Goal: Leave review/rating: Leave review/rating

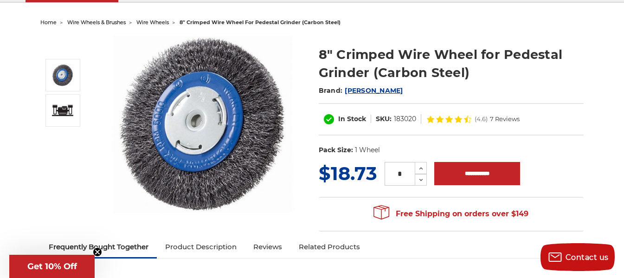
scroll to position [93, 0]
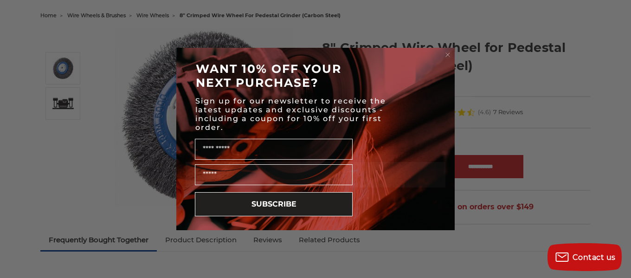
click at [448, 55] on circle "Close dialog" at bounding box center [448, 55] width 9 height 9
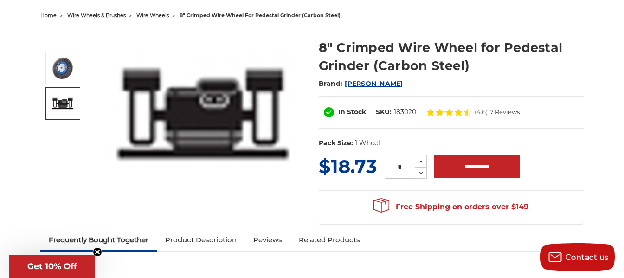
click at [68, 101] on img at bounding box center [62, 103] width 23 height 15
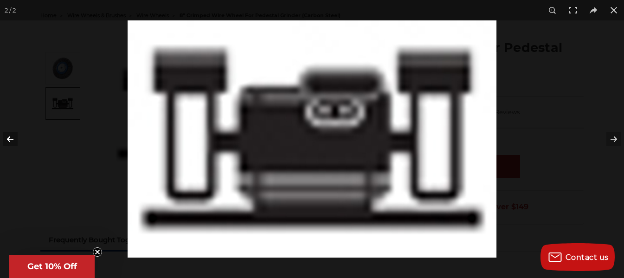
click at [9, 137] on button at bounding box center [16, 139] width 32 height 46
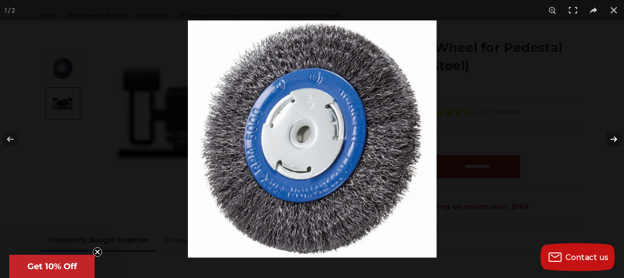
click at [613, 138] on button at bounding box center [608, 139] width 32 height 46
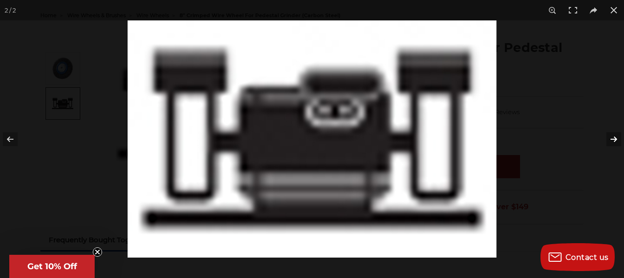
click at [613, 138] on button at bounding box center [608, 139] width 32 height 46
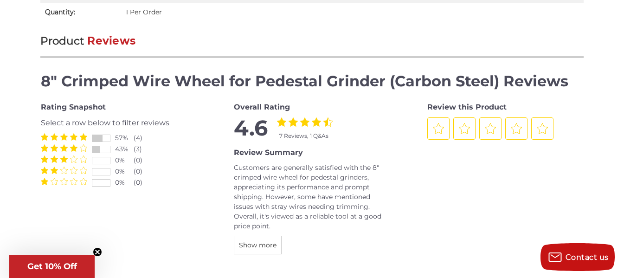
scroll to position [882, 0]
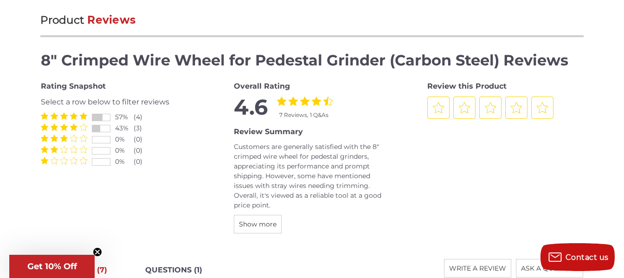
click at [101, 130] on div at bounding box center [101, 128] width 19 height 7
click at [79, 127] on span at bounding box center [64, 126] width 46 height 7
click at [65, 127] on icon "3 Stars" at bounding box center [63, 126] width 7 height 7
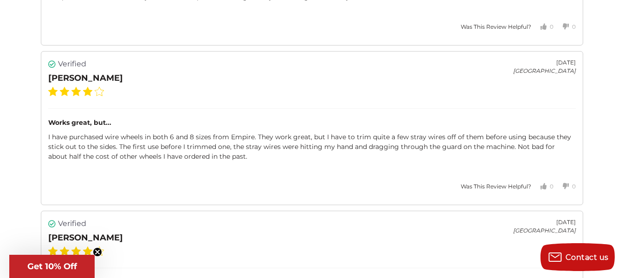
scroll to position [1300, 0]
